Goal: Check status: Check status

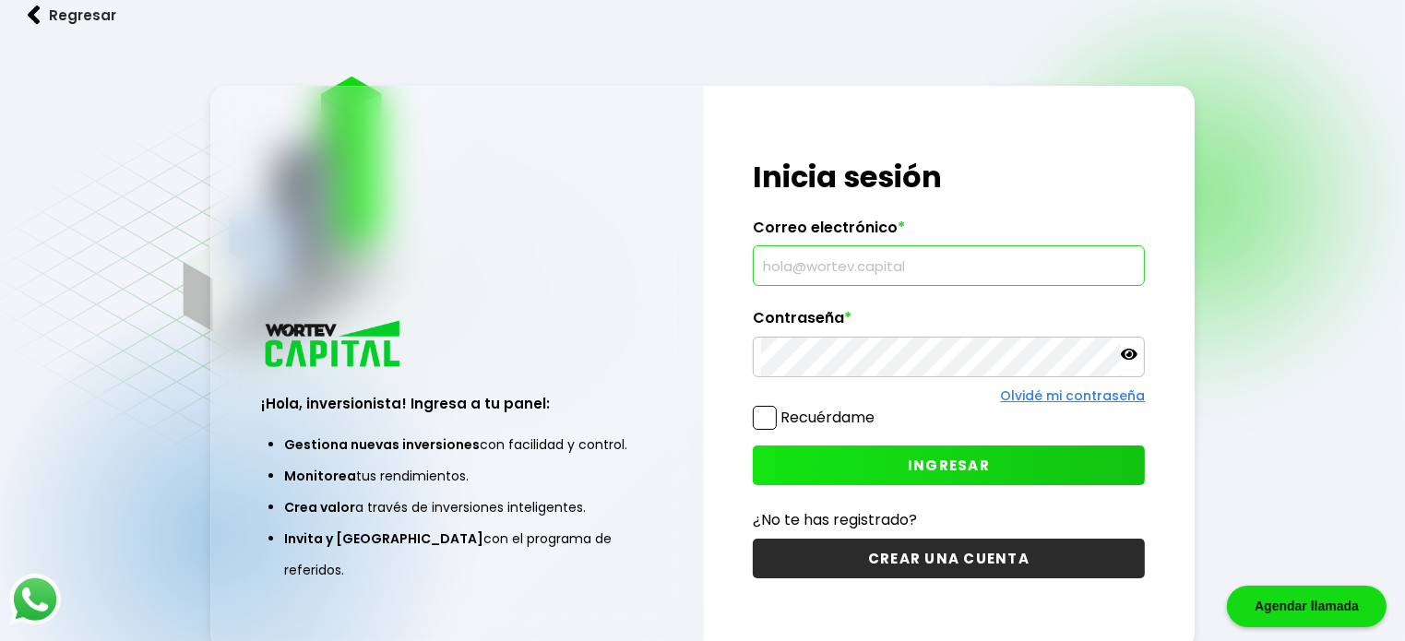
click at [810, 265] on input "text" at bounding box center [949, 265] width 376 height 39
type input "nancy_cg367@hotmail.com"
click at [796, 464] on button "INGRESAR" at bounding box center [949, 466] width 393 height 40
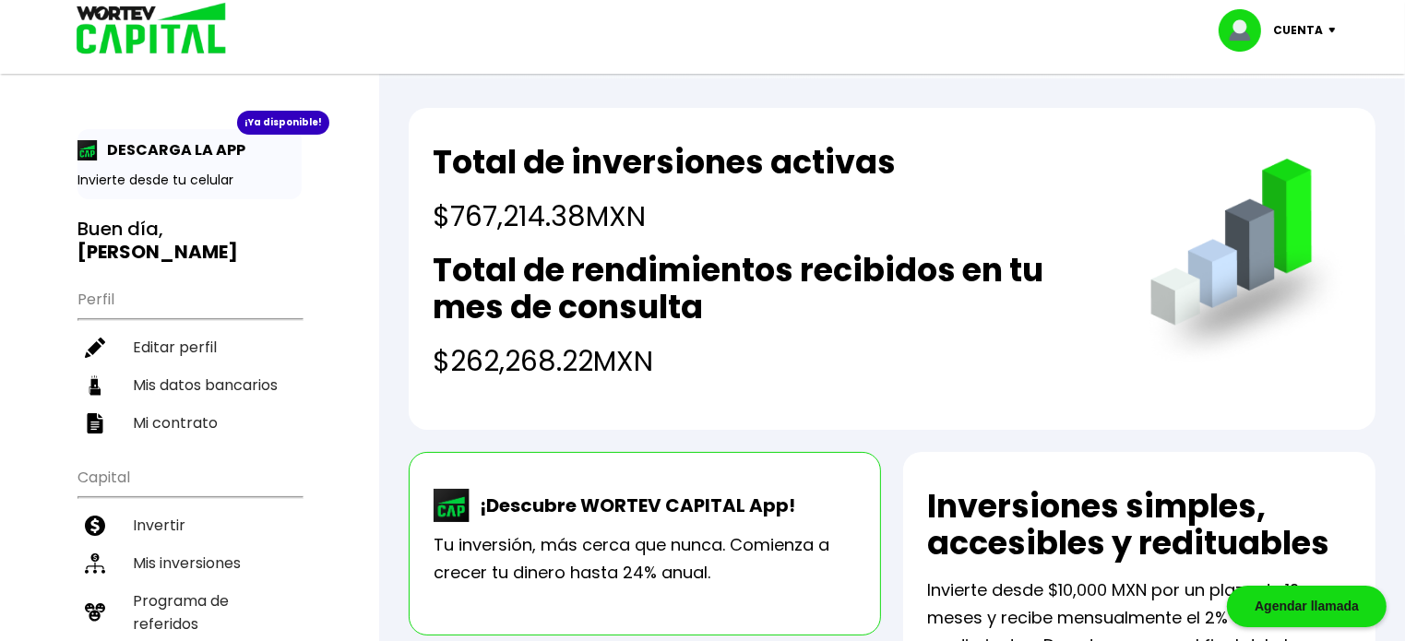
drag, startPoint x: 435, startPoint y: 156, endPoint x: 649, endPoint y: 356, distance: 292.4
click at [686, 367] on div "Total de inversiones activas $767,214.38 MXN Total de rendimientos recibidos en…" at bounding box center [773, 263] width 680 height 238
copy div "Total de inversiones activas $767,214.38 MXN Total de rendimientos recibidos en…"
click at [1044, 406] on div "Total de inversiones activas $767,214.38 MXN Total de rendimientos recibidos en…" at bounding box center [892, 269] width 967 height 322
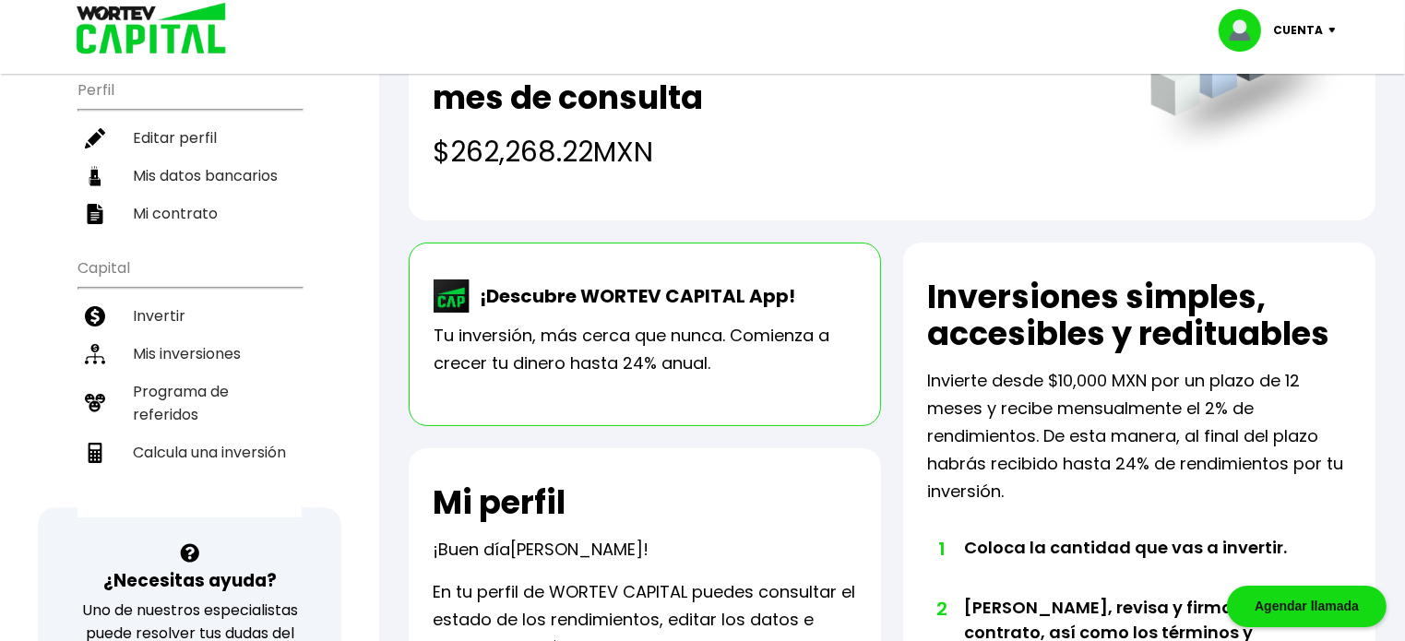
scroll to position [209, 0]
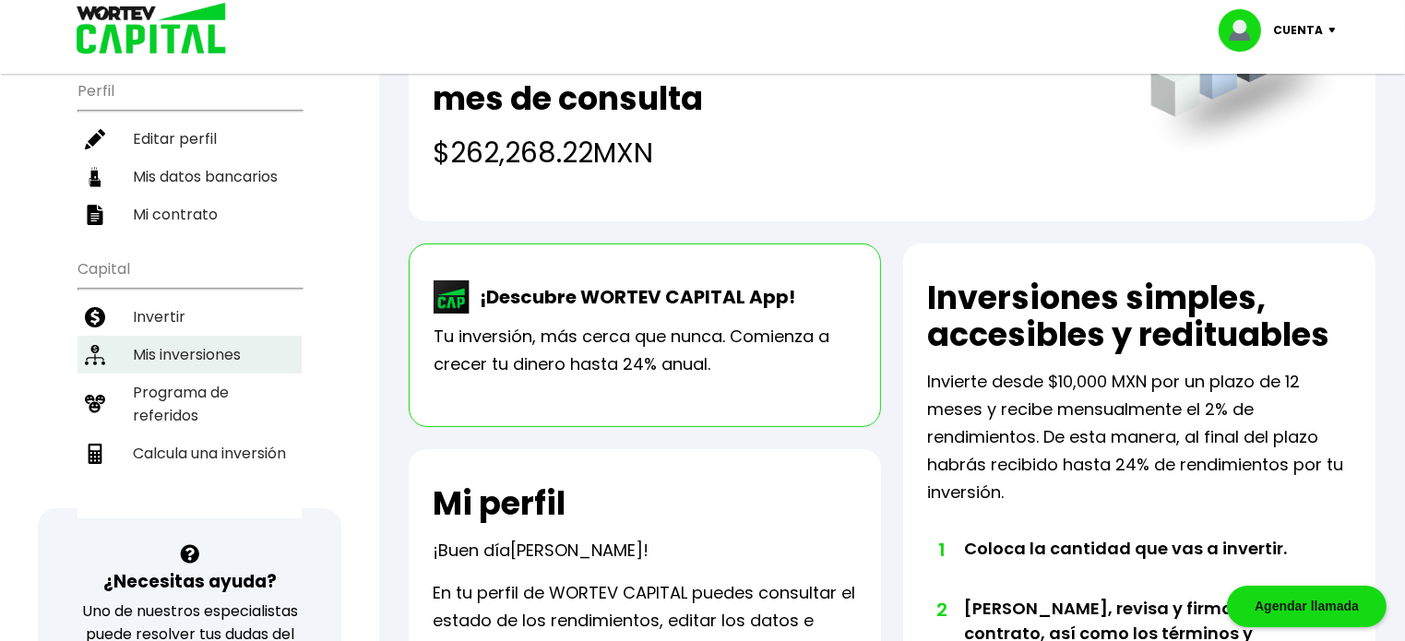
click at [188, 336] on li "Mis inversiones" at bounding box center [189, 355] width 224 height 38
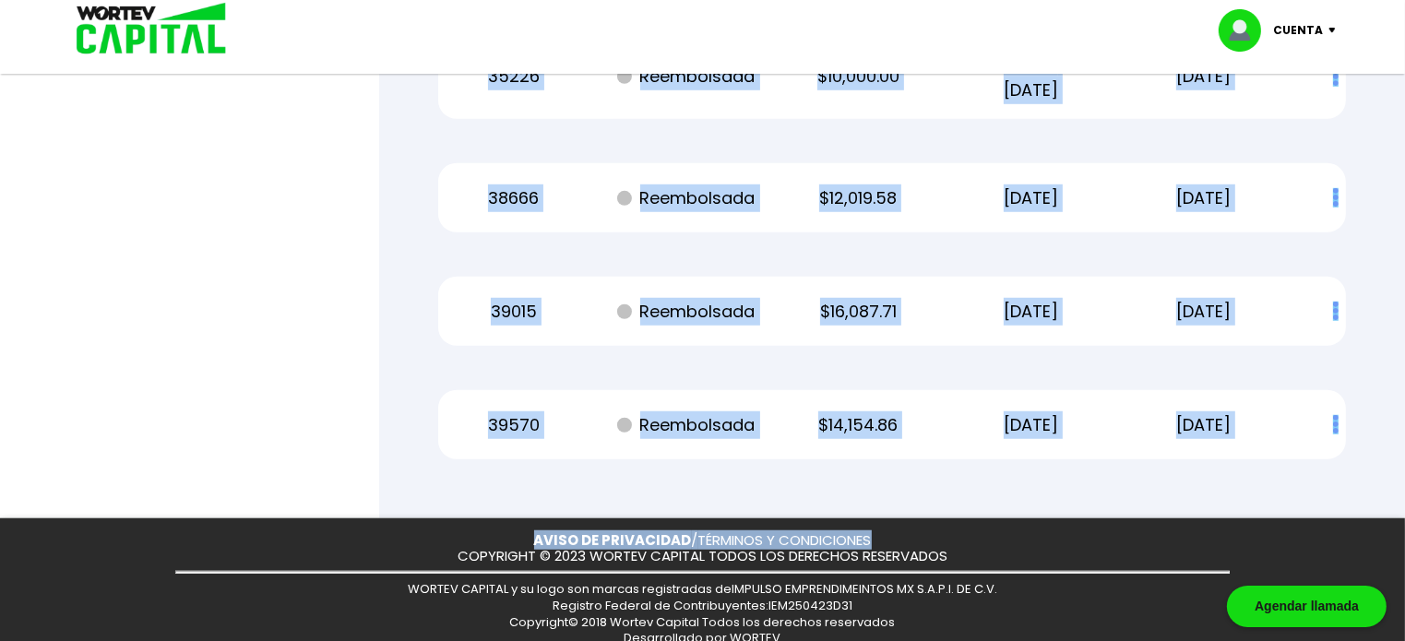
scroll to position [8348, 0]
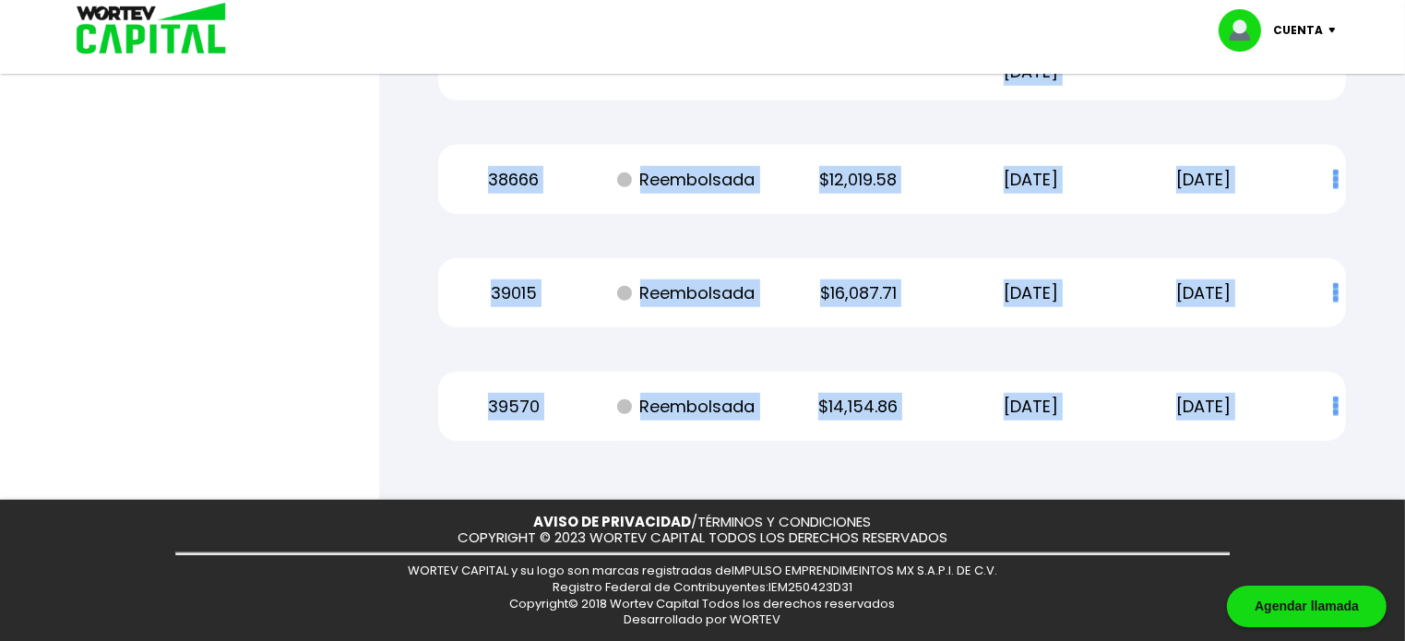
drag, startPoint x: 491, startPoint y: 290, endPoint x: 1339, endPoint y: 412, distance: 856.7
copy div "29876 Reembolsada $14,950.00 07/07/2022 07/07/2023 07/07/2024 07/07/2025 Estado…"
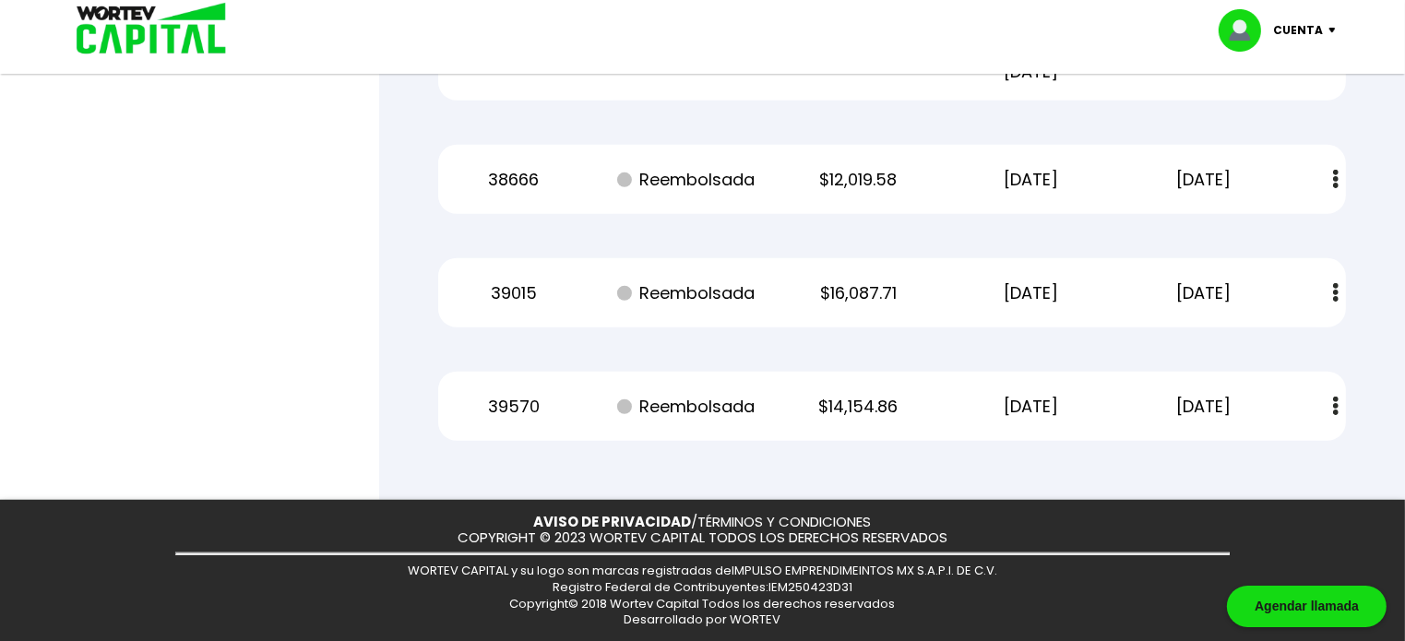
click at [314, 425] on div at bounding box center [702, 320] width 1405 height 641
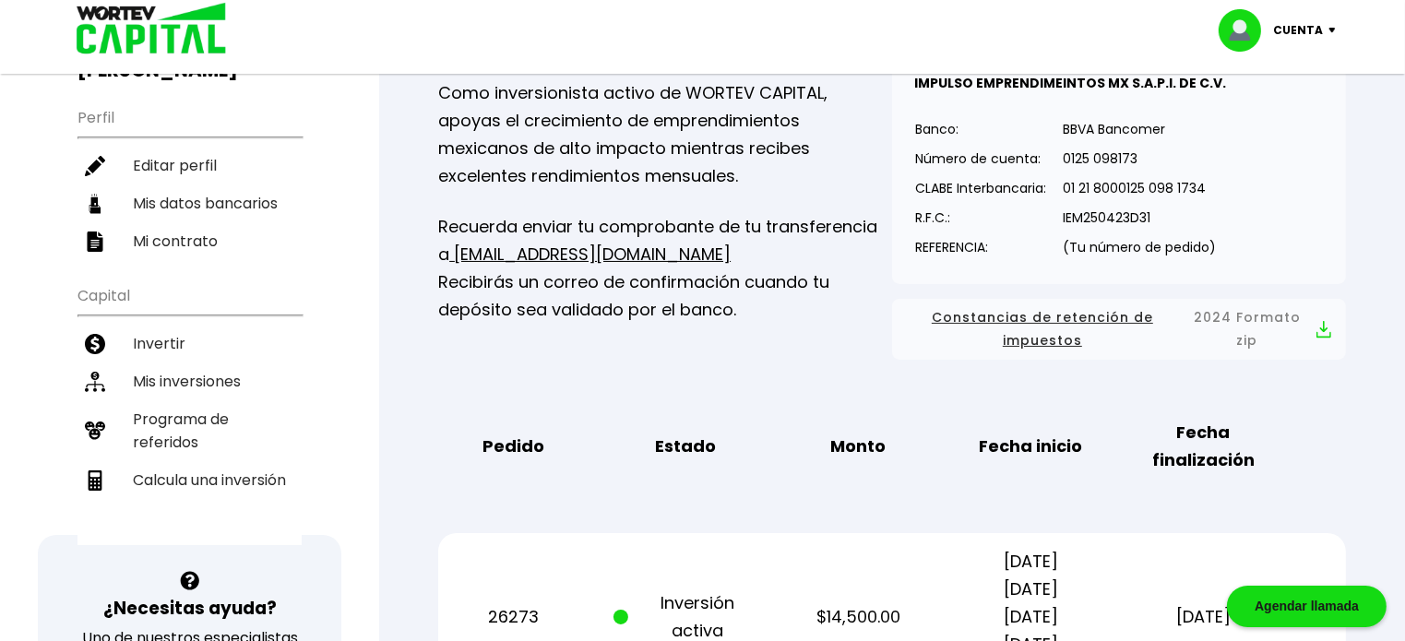
scroll to position [0, 0]
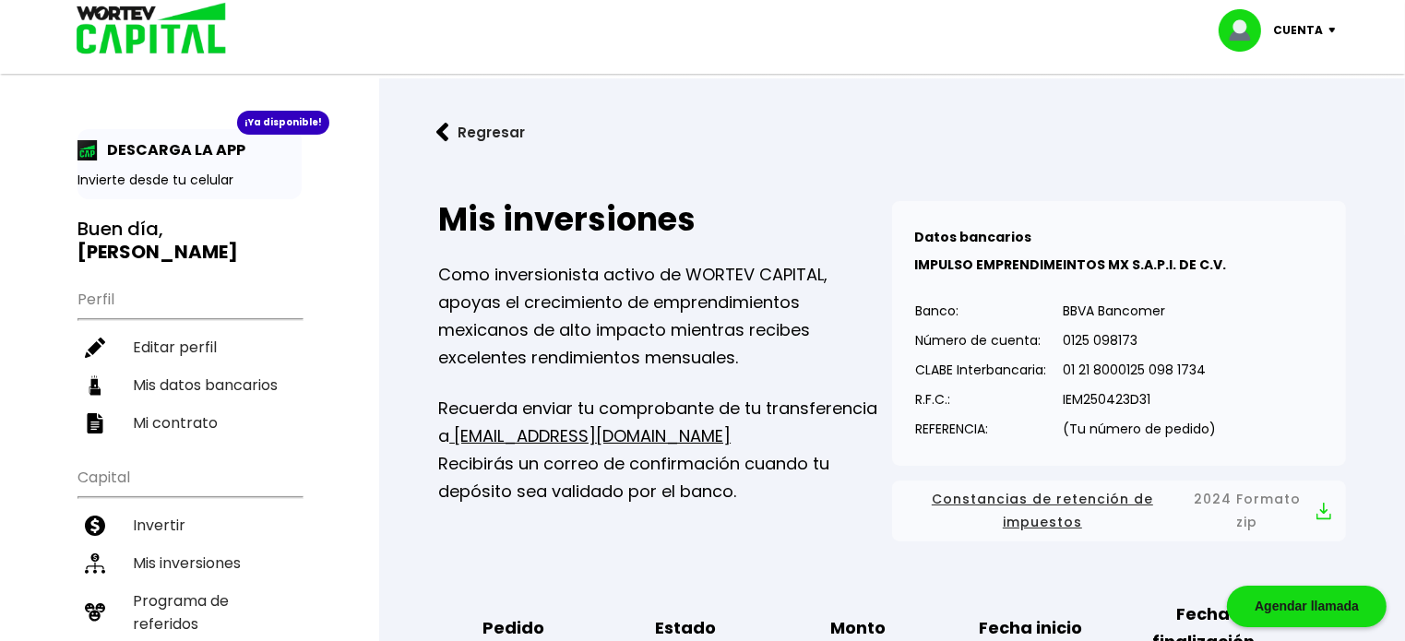
click at [1299, 23] on p "Cuenta" at bounding box center [1299, 31] width 50 height 28
click at [1273, 120] on li "Cerrar sesión" at bounding box center [1280, 123] width 148 height 38
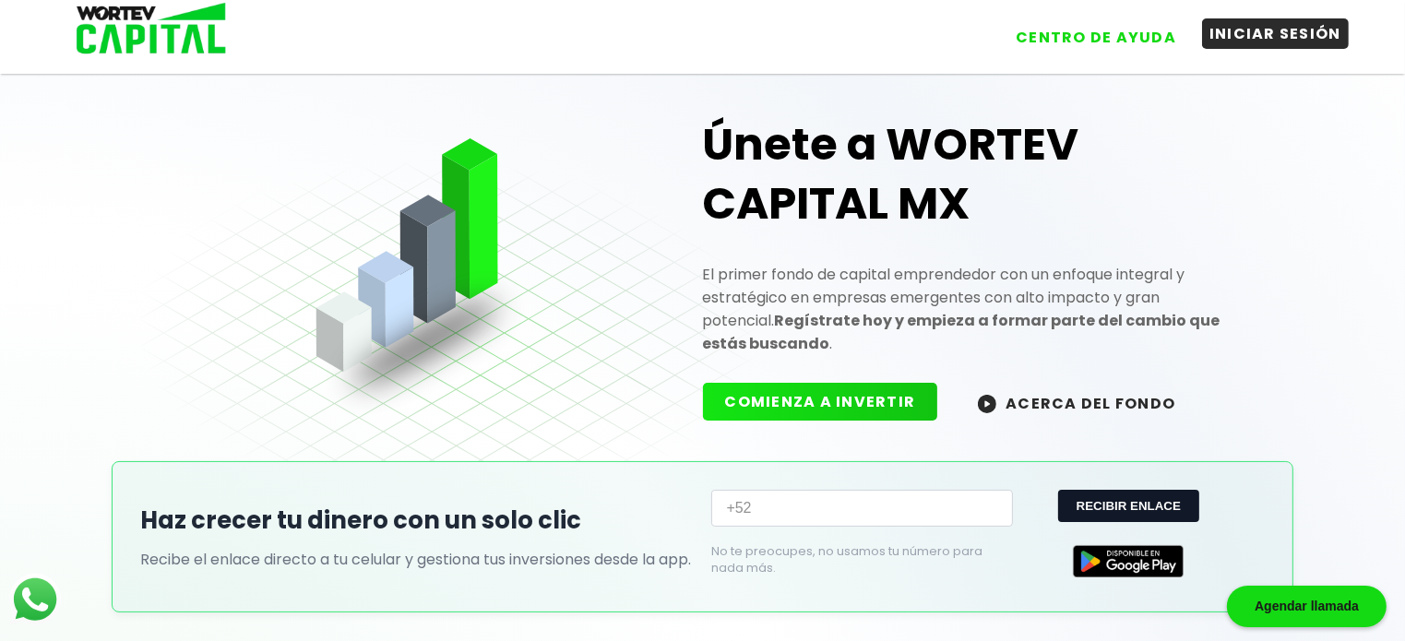
click at [1255, 30] on button "INICIAR SESIÓN" at bounding box center [1275, 33] width 147 height 30
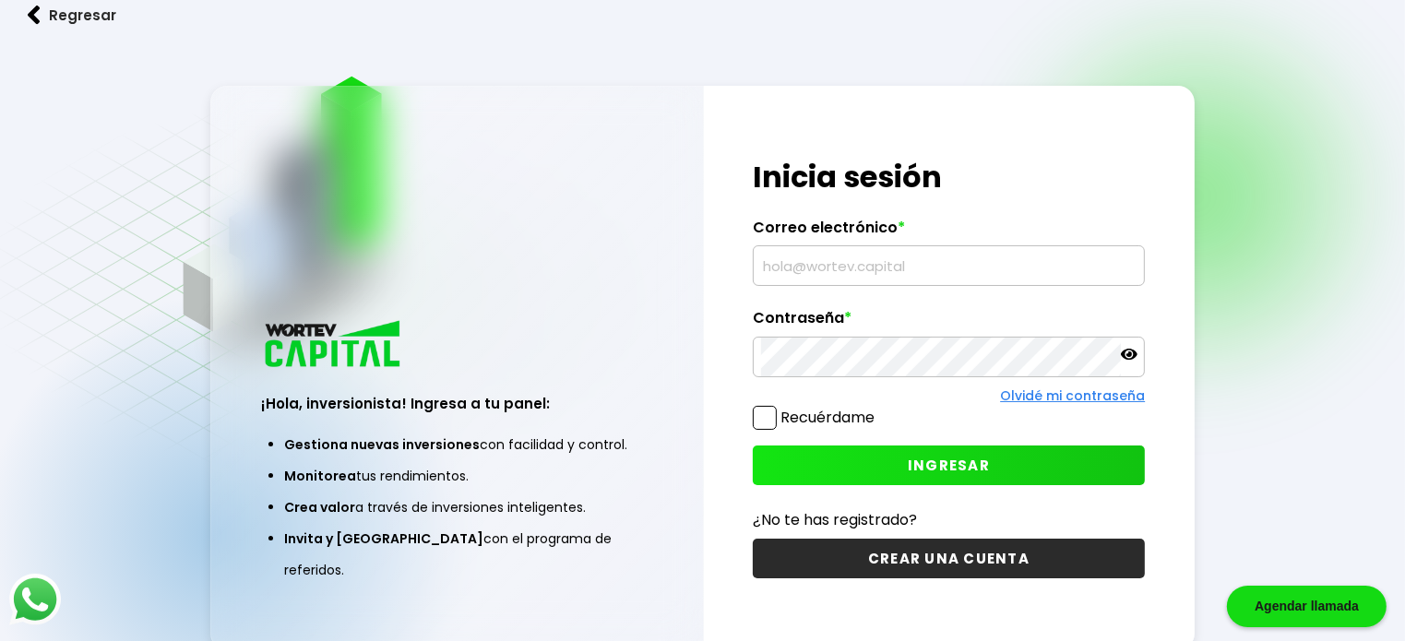
click at [856, 259] on input "text" at bounding box center [949, 265] width 376 height 39
type input "m"
click at [858, 265] on input "text" at bounding box center [949, 265] width 376 height 39
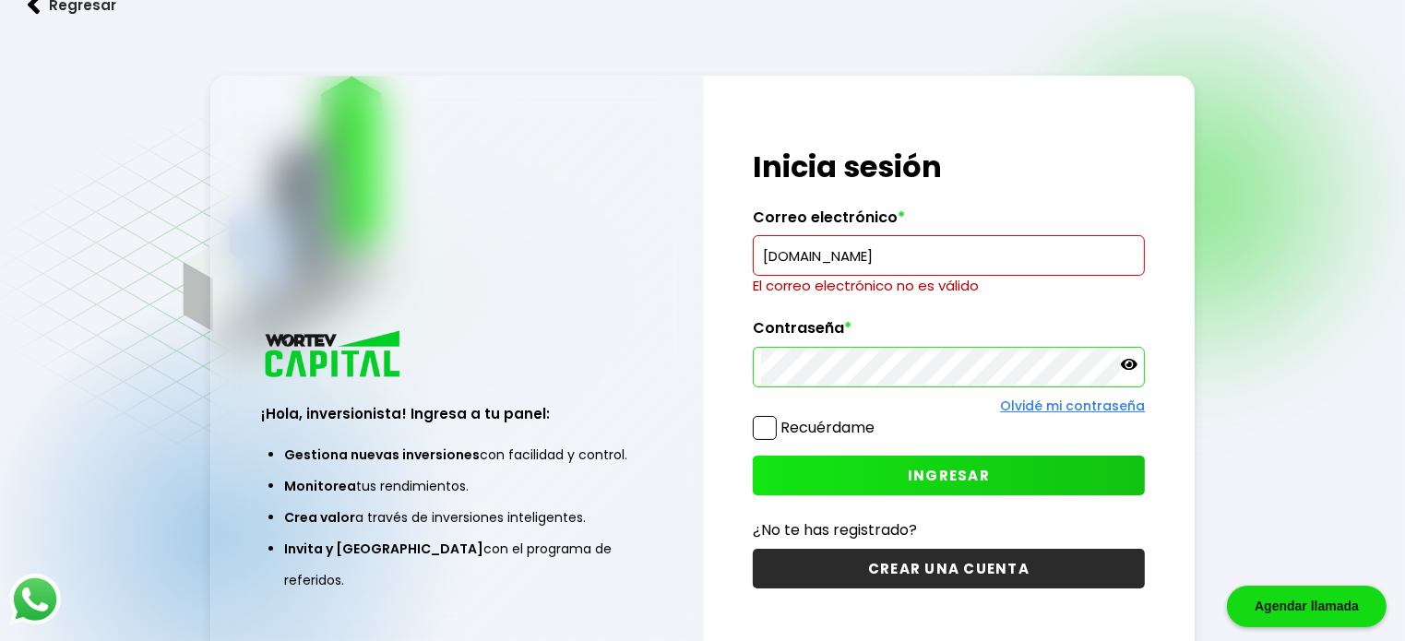
click at [951, 249] on input "mgp8012gmail.com" at bounding box center [949, 255] width 376 height 39
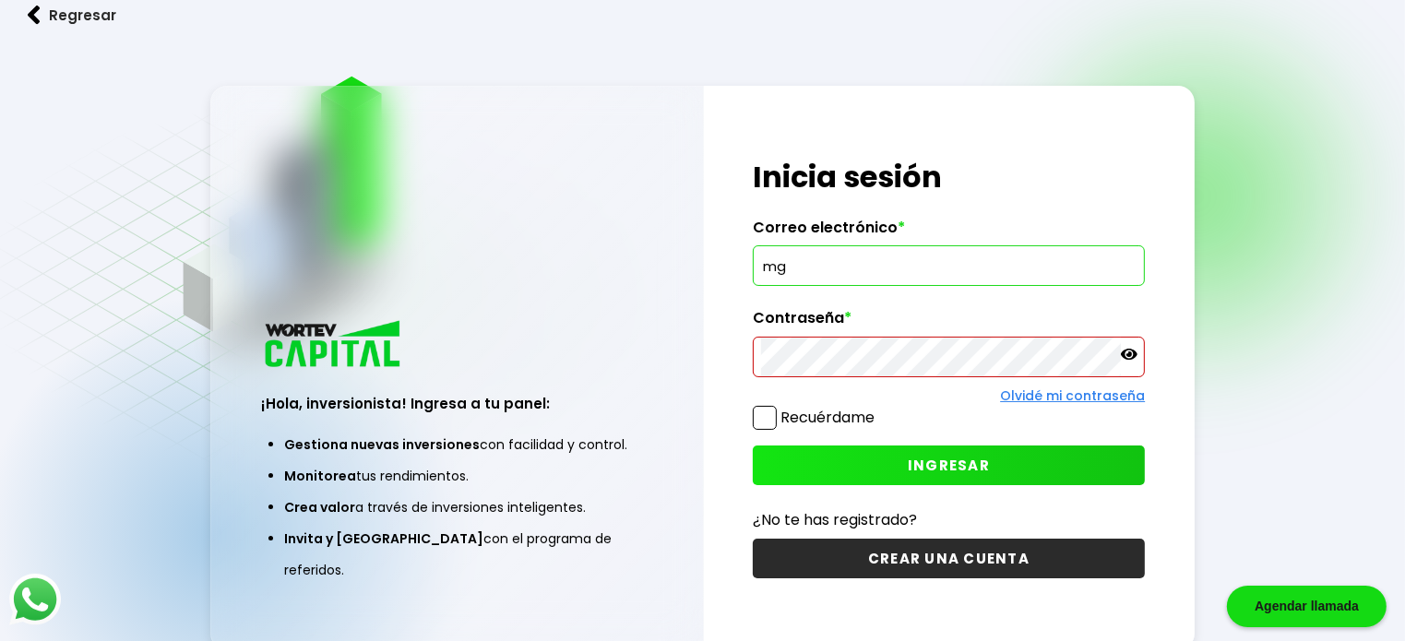
type input "m"
type input "[EMAIL_ADDRESS][DOMAIN_NAME]"
click at [808, 449] on button "INGRESAR" at bounding box center [949, 466] width 393 height 40
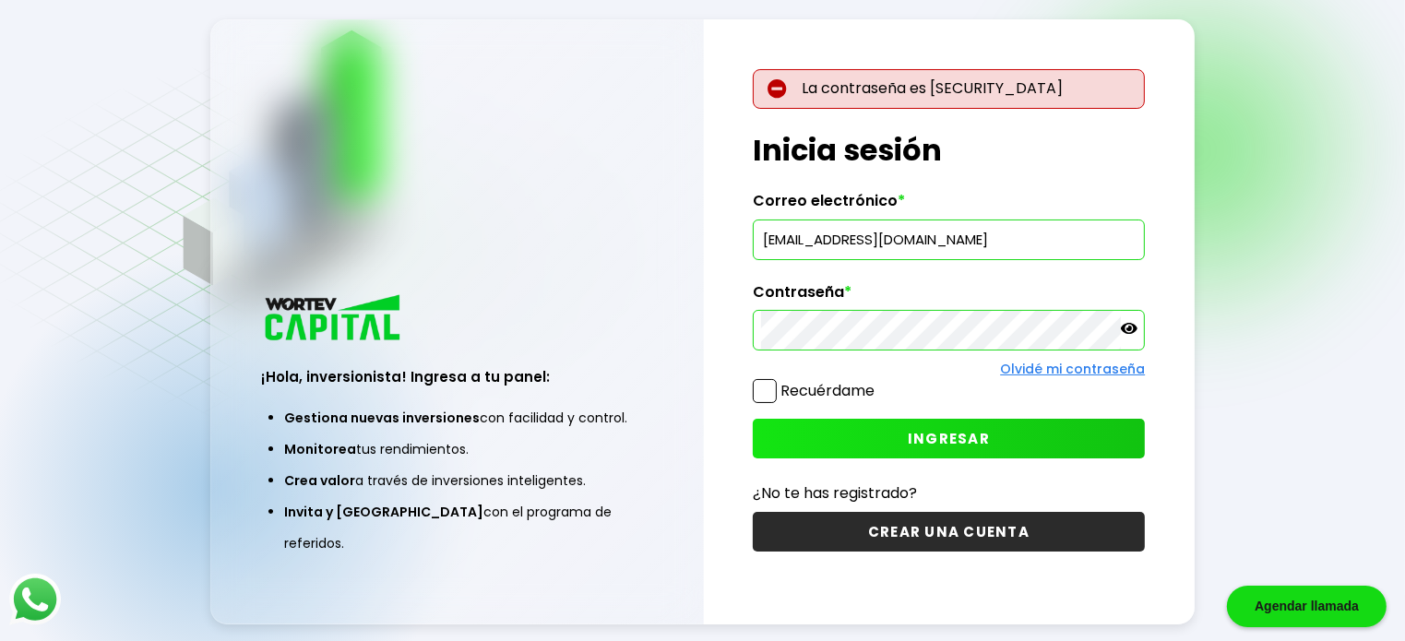
scroll to position [92, 0]
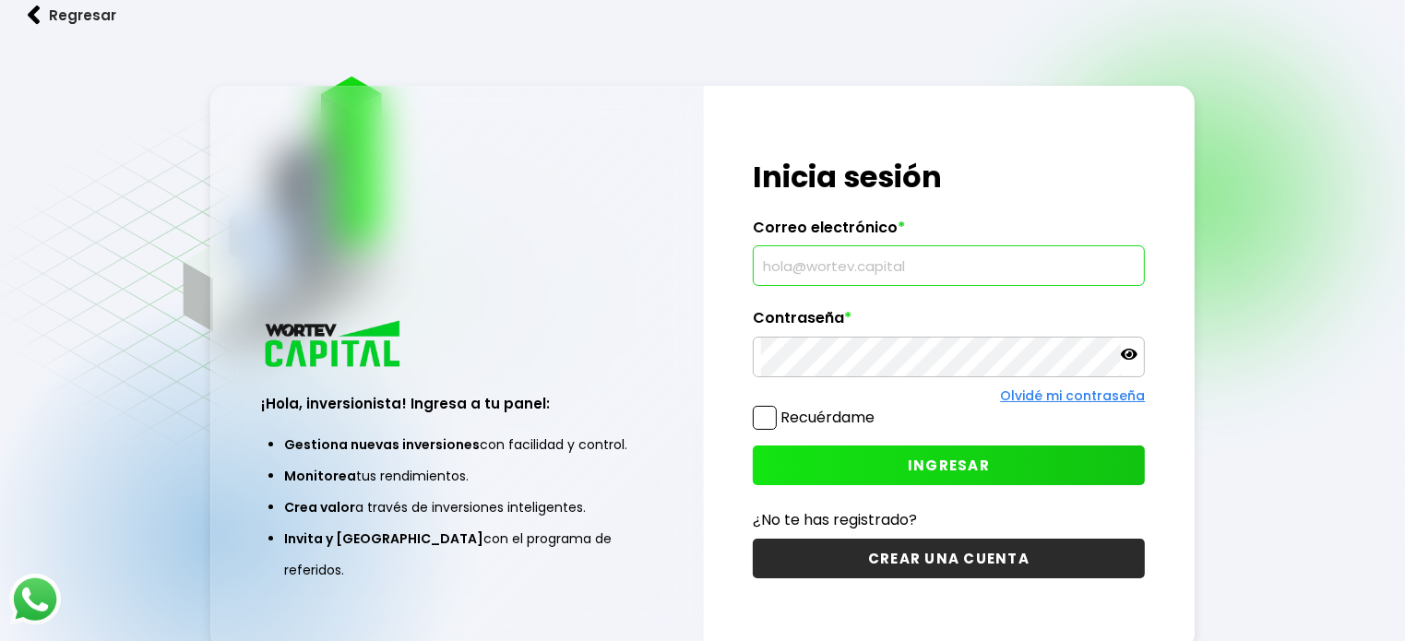
click at [881, 268] on input "text" at bounding box center [949, 265] width 376 height 39
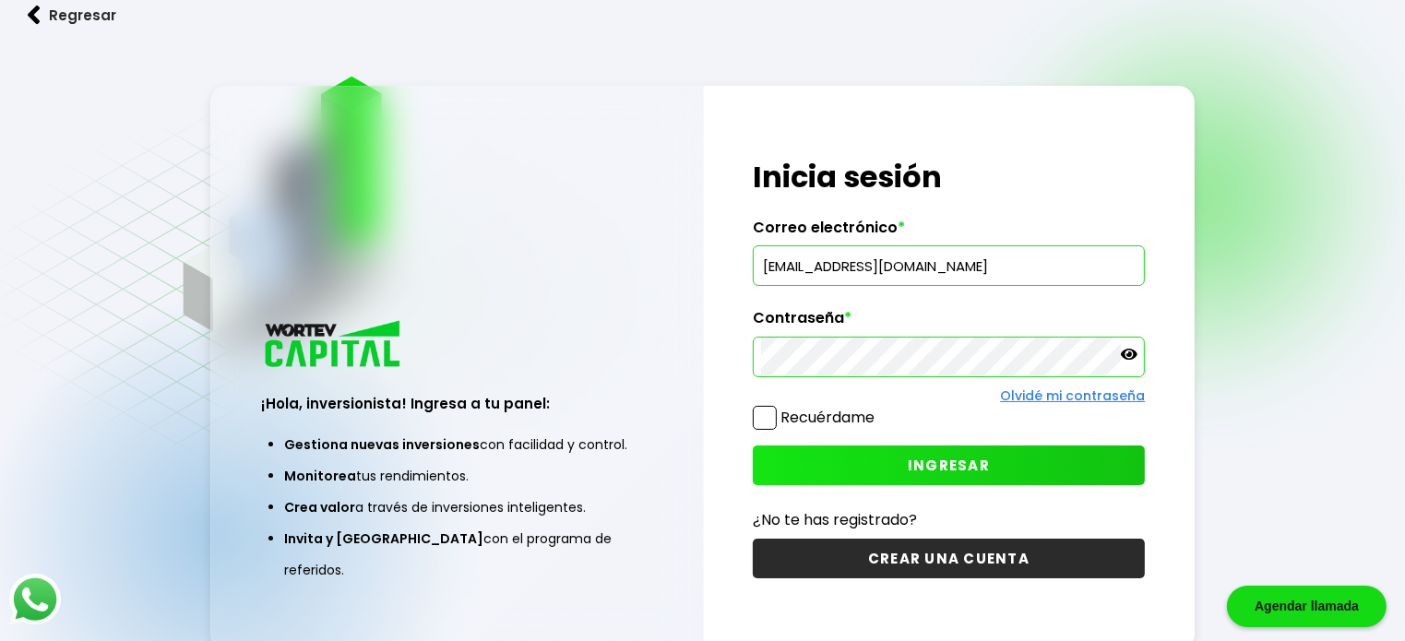
click at [810, 466] on button "INGRESAR" at bounding box center [949, 466] width 393 height 40
click at [872, 268] on input "[EMAIL_ADDRESS][DOMAIN_NAME]" at bounding box center [949, 265] width 376 height 39
type input "[EMAIL_ADDRESS][DOMAIN_NAME]"
click at [830, 460] on button "INGRESAR" at bounding box center [949, 466] width 393 height 40
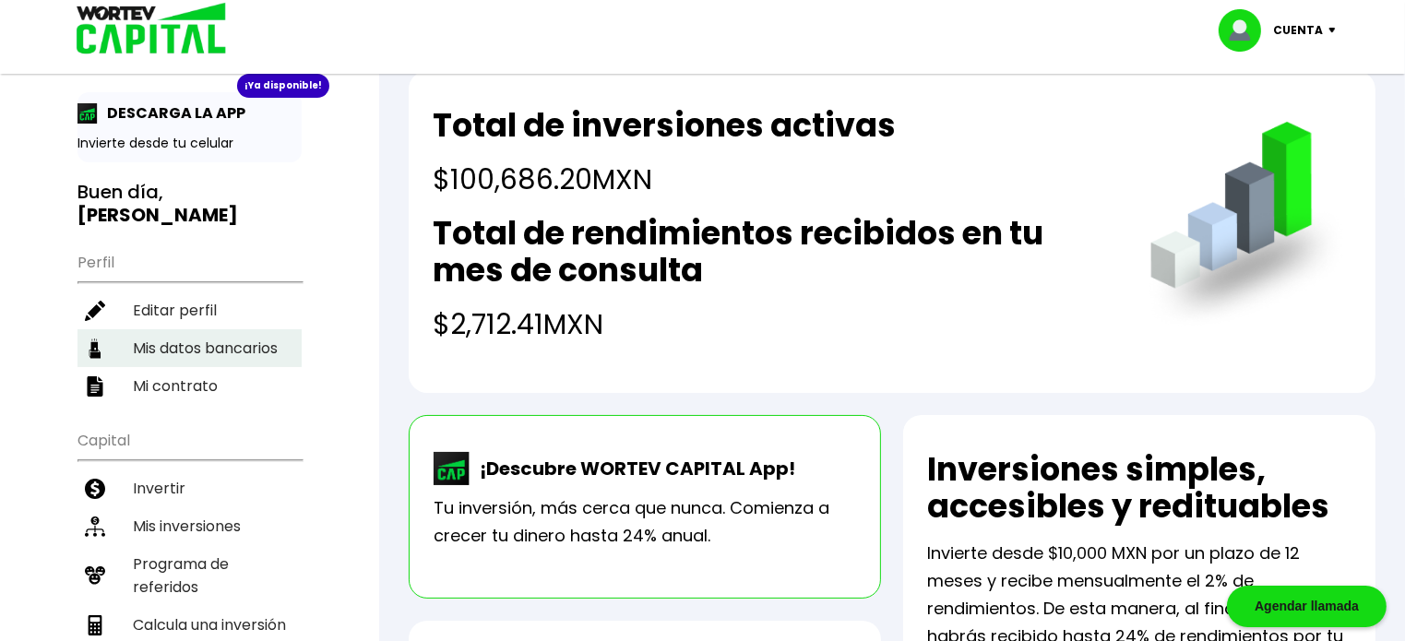
scroll to position [185, 0]
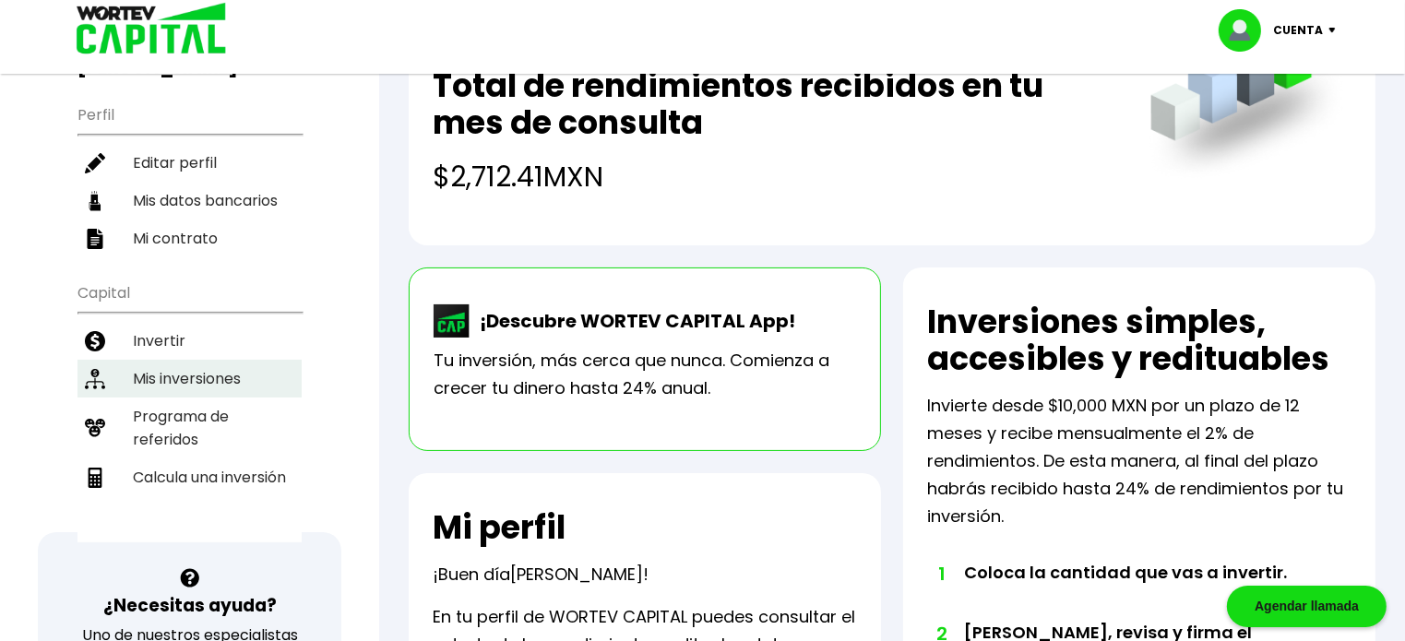
click at [210, 360] on li "Mis inversiones" at bounding box center [189, 379] width 224 height 38
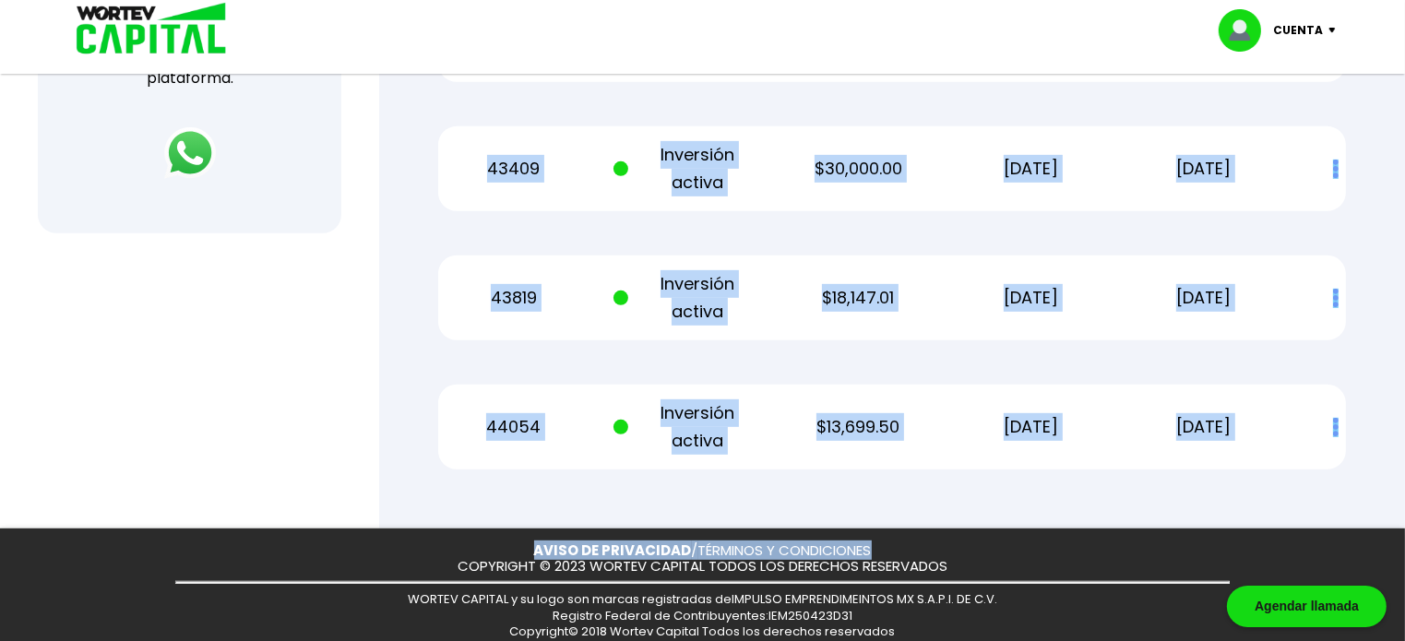
scroll to position [838, 0]
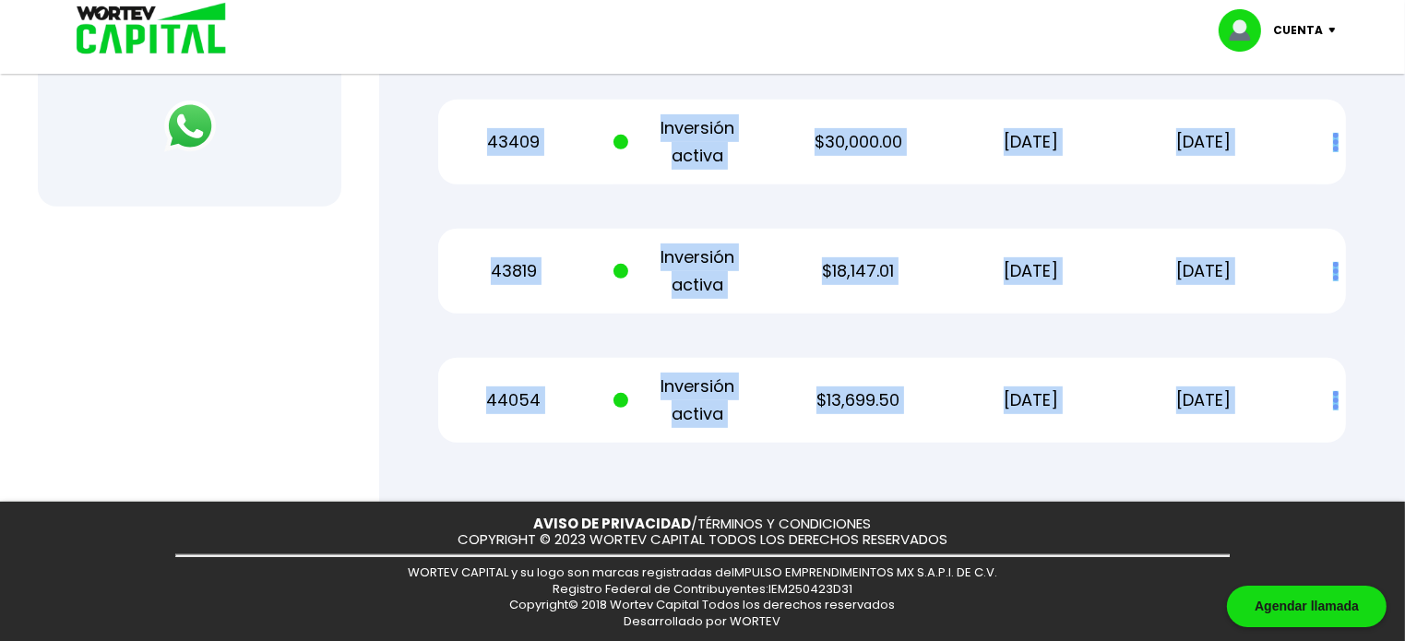
drag, startPoint x: 491, startPoint y: 169, endPoint x: 1288, endPoint y: 435, distance: 840.5
copy div "43379 Inversión activa $25,239.69 [DATE] [DATE] Estado de cuenta 43400 Inversió…"
